Goal: Navigation & Orientation: Find specific page/section

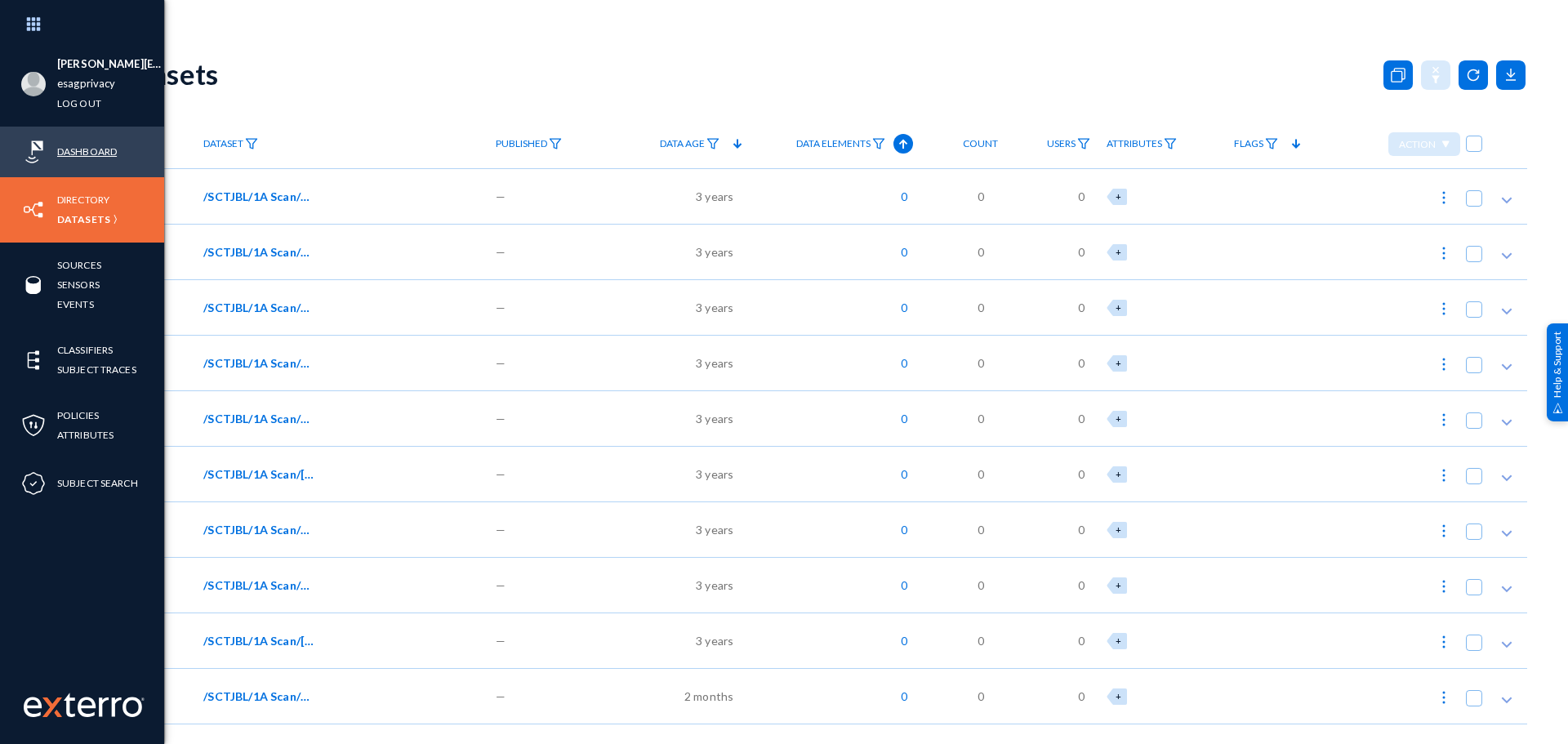
click at [88, 152] on link "Dashboard" at bounding box center [86, 152] width 60 height 19
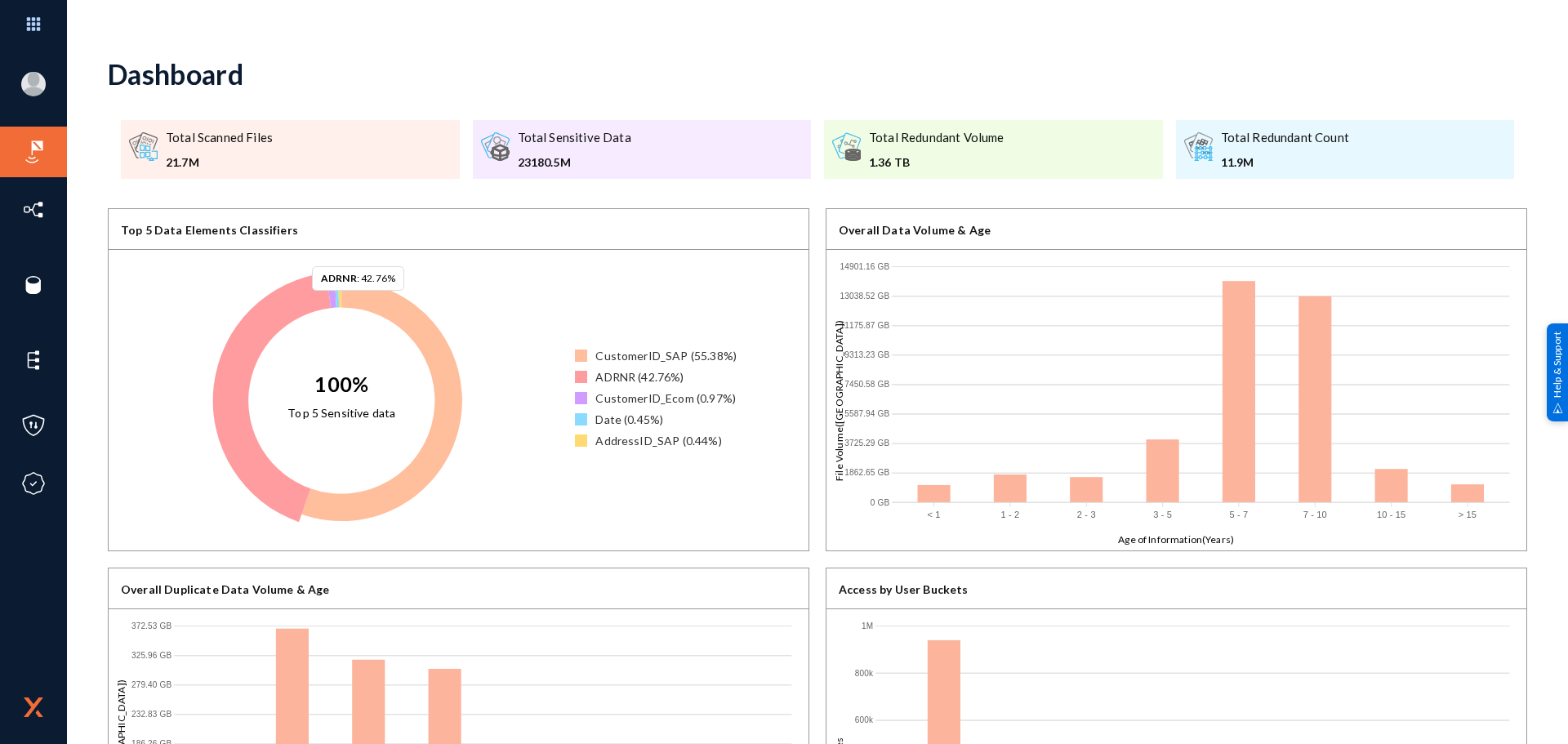
click at [304, 307] on icon at bounding box center [272, 397] width 119 height 250
click at [1393, 479] on rect at bounding box center [1392, 485] width 32 height 33
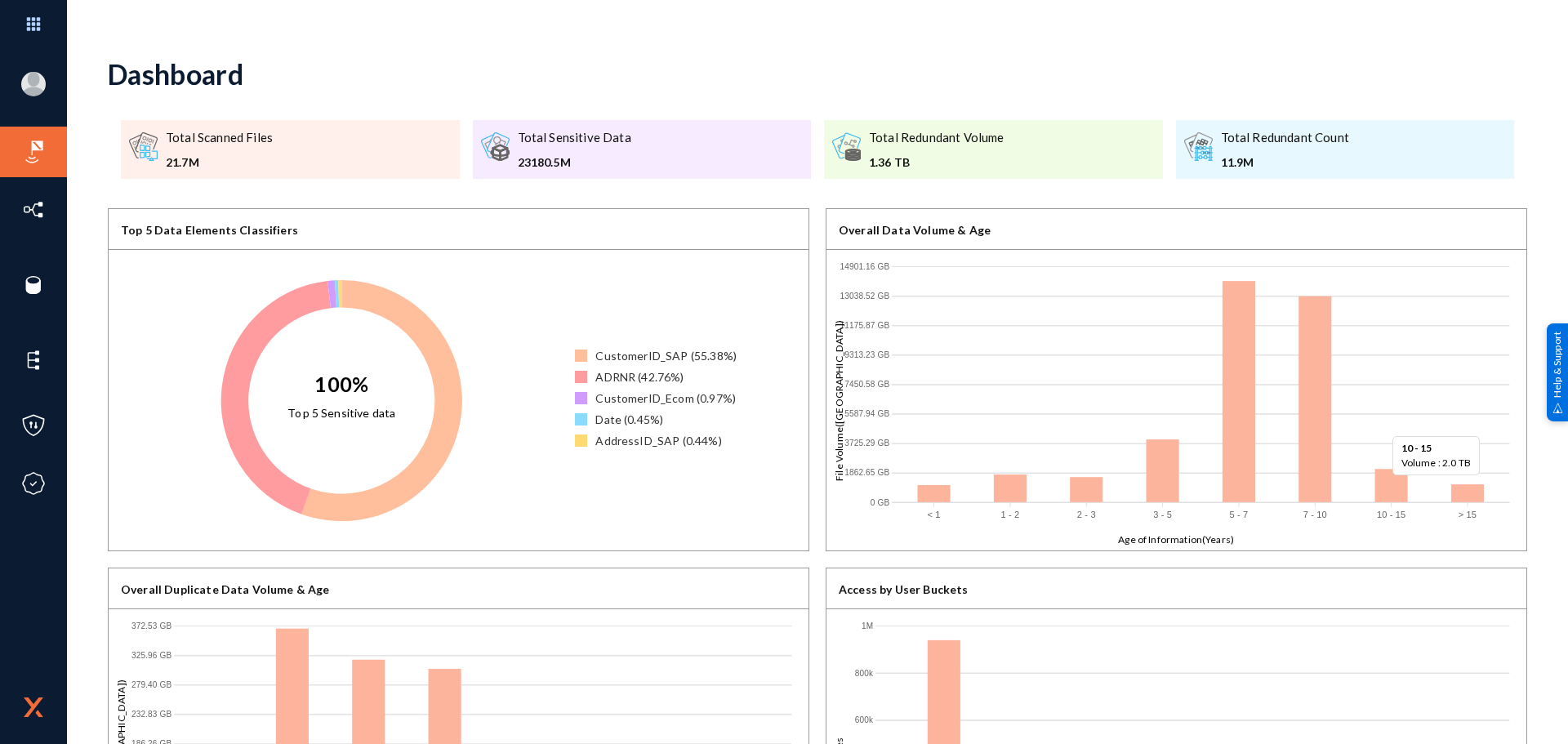
click at [1382, 477] on rect at bounding box center [1392, 485] width 32 height 33
click at [953, 154] on div "1.36 TB" at bounding box center [937, 162] width 136 height 17
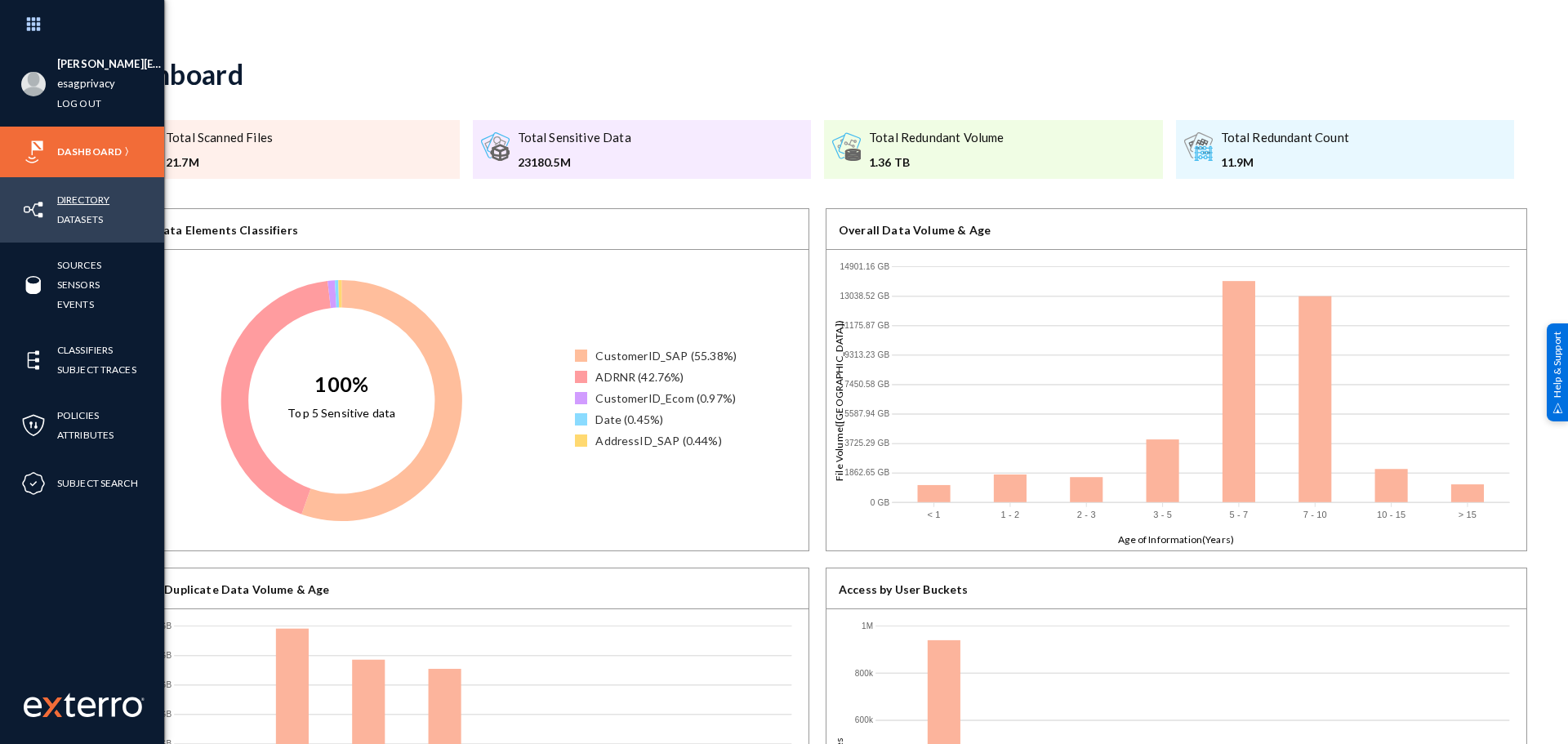
click at [82, 198] on link "Directory" at bounding box center [83, 200] width 52 height 19
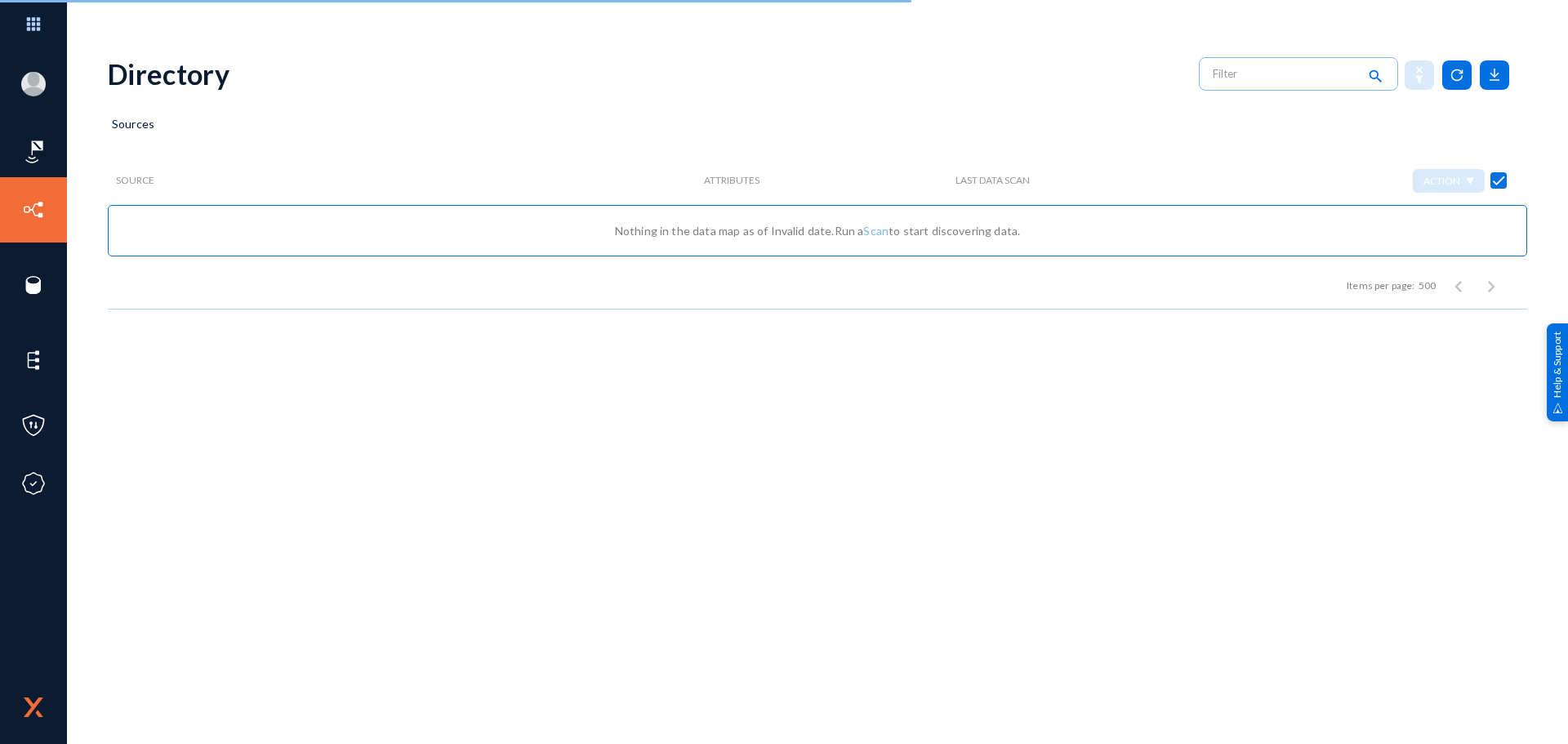
checkbox input "false"
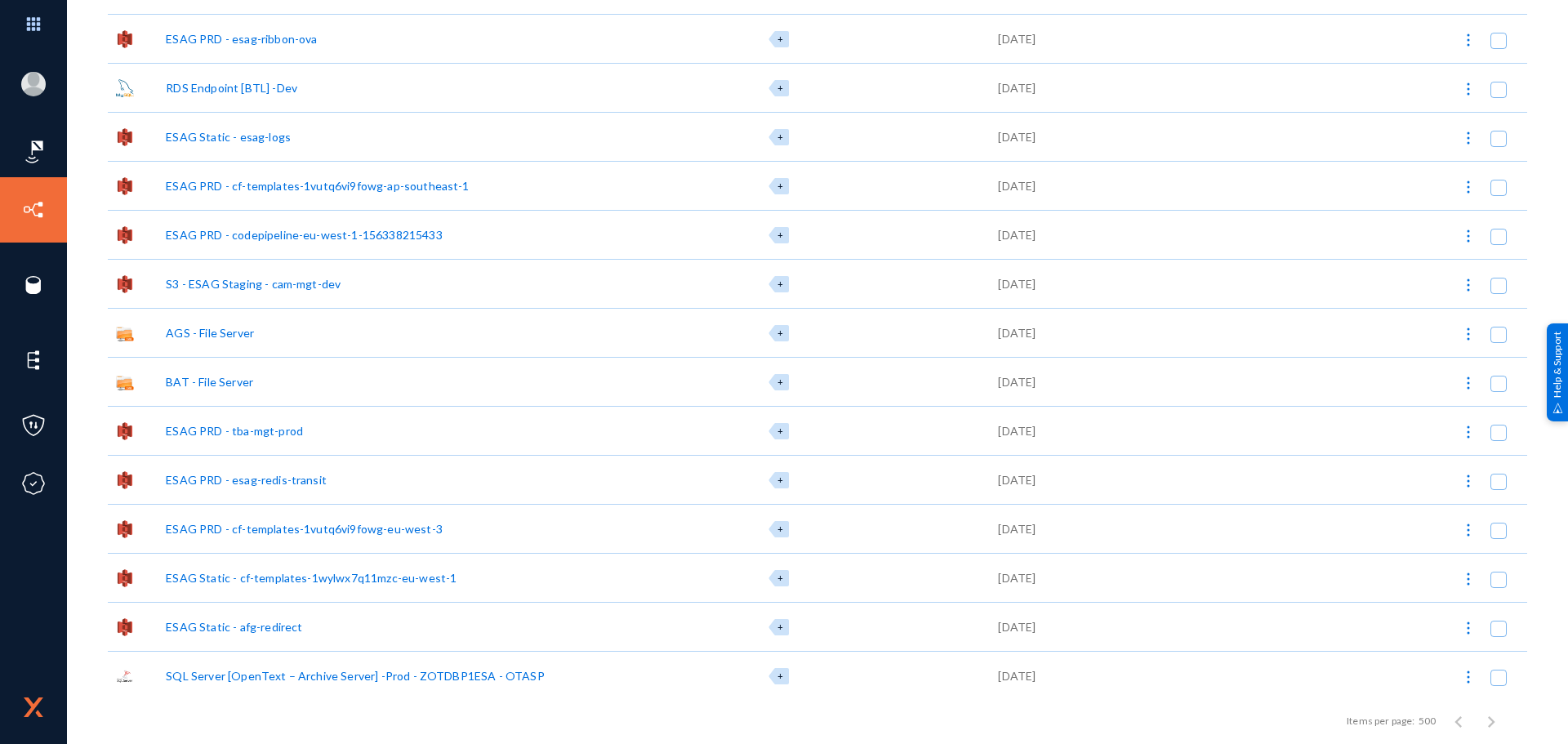
scroll to position [6571, 0]
